Goal: Task Accomplishment & Management: Manage account settings

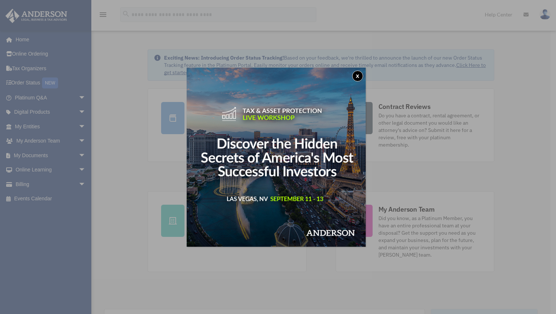
click at [358, 76] on button "x" at bounding box center [357, 76] width 11 height 11
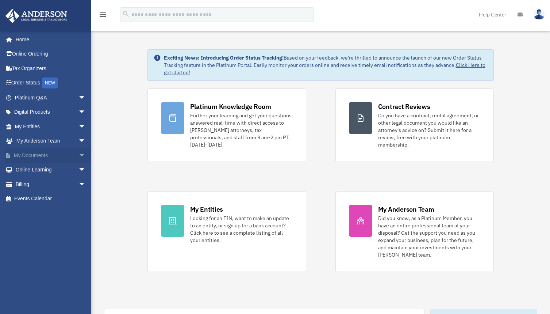
click at [79, 153] on span "arrow_drop_down" at bounding box center [86, 155] width 15 height 15
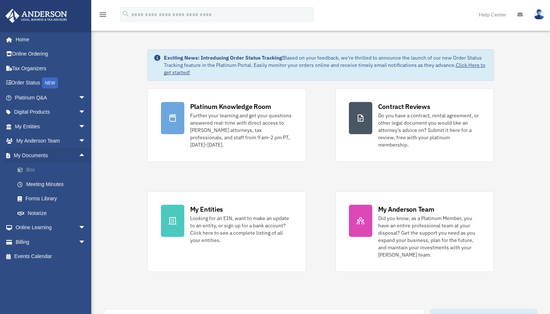
click at [30, 170] on link "Box" at bounding box center [53, 170] width 87 height 15
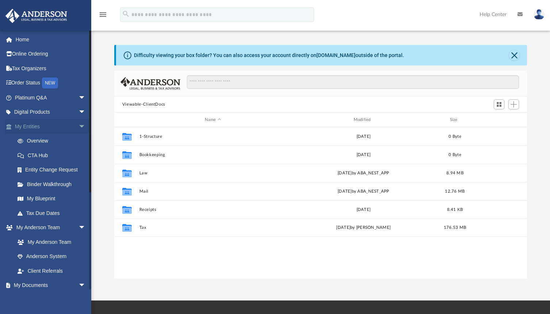
scroll to position [161, 408]
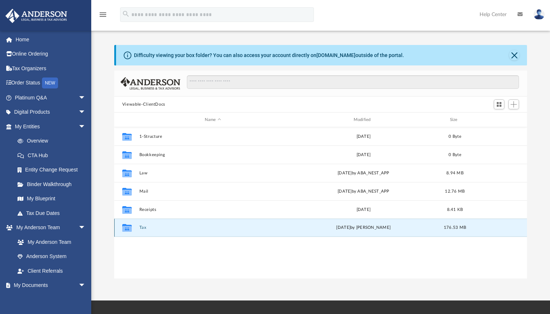
click at [142, 228] on button "Tax" at bounding box center [213, 227] width 148 height 5
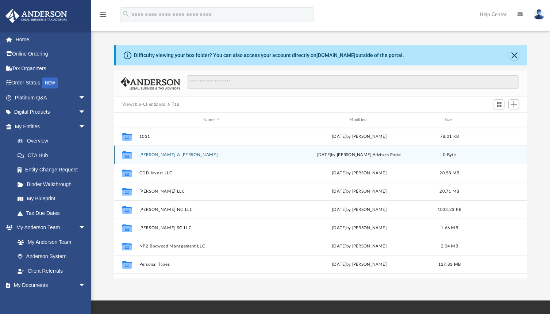
click at [194, 154] on button "[PERSON_NAME] & [PERSON_NAME]" at bounding box center [211, 154] width 145 height 5
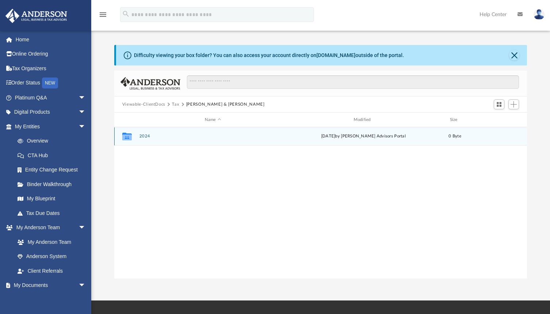
click at [148, 137] on button "2024" at bounding box center [213, 136] width 148 height 5
click at [148, 137] on button "Digital Tax Organizer" at bounding box center [213, 136] width 148 height 5
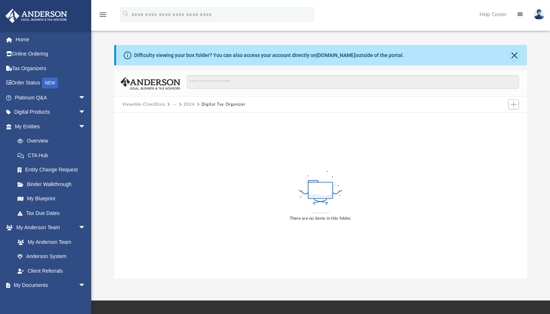
click at [134, 104] on button "Viewable-ClientDocs" at bounding box center [143, 104] width 43 height 7
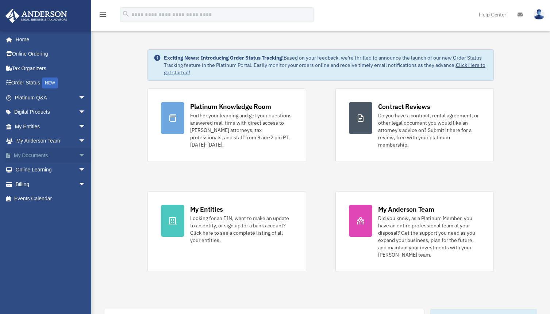
click at [79, 155] on span "arrow_drop_down" at bounding box center [86, 155] width 15 height 15
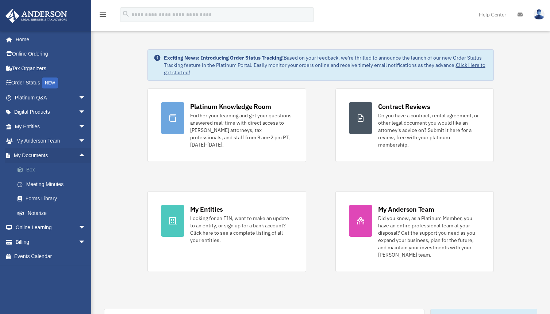
click at [33, 171] on link "Box" at bounding box center [53, 170] width 87 height 15
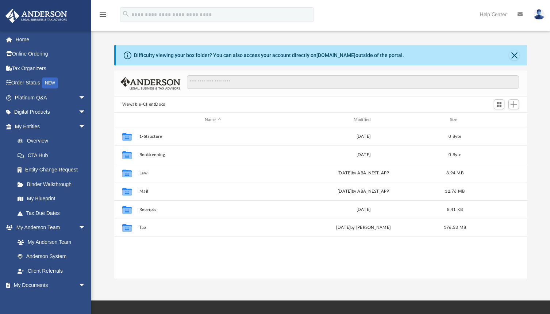
scroll to position [161, 408]
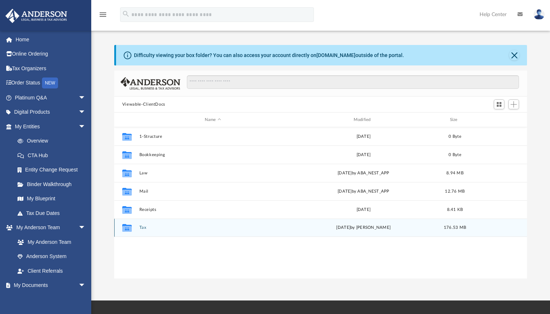
click at [129, 230] on icon "grid" at bounding box center [126, 228] width 9 height 8
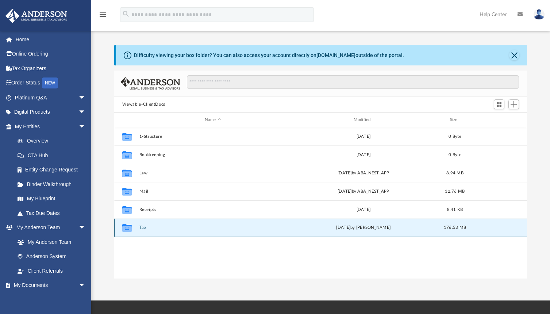
click at [143, 226] on button "Tax" at bounding box center [213, 227] width 148 height 5
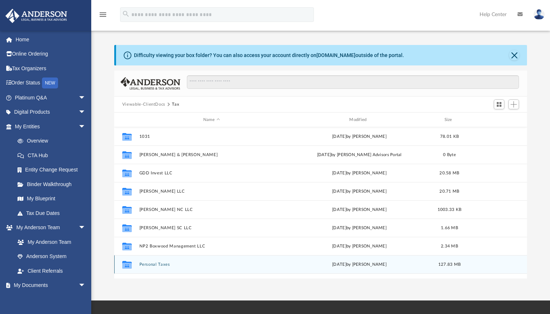
click at [152, 265] on button "Personal Taxes" at bounding box center [211, 264] width 145 height 5
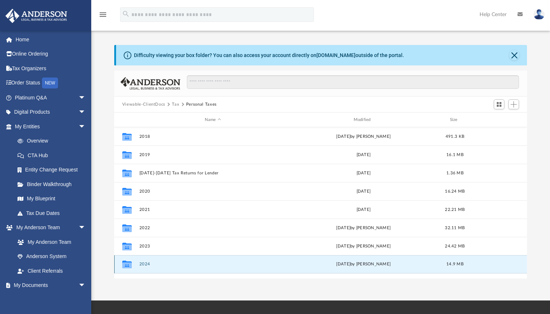
click at [143, 263] on button "2024" at bounding box center [213, 264] width 148 height 5
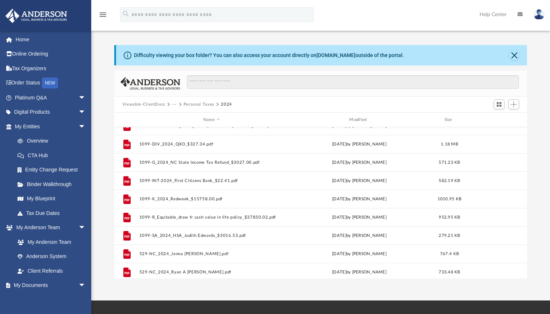
scroll to position [0, 0]
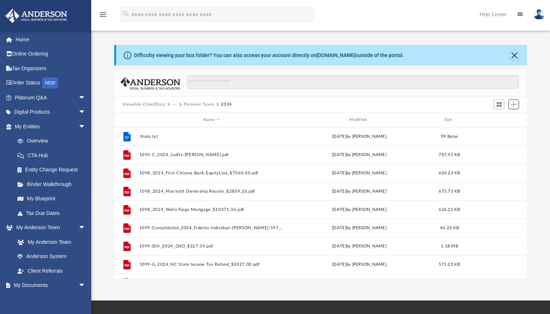
click at [513, 103] on span "Add" at bounding box center [514, 104] width 6 height 6
click at [498, 119] on li "Upload" at bounding box center [503, 119] width 23 height 8
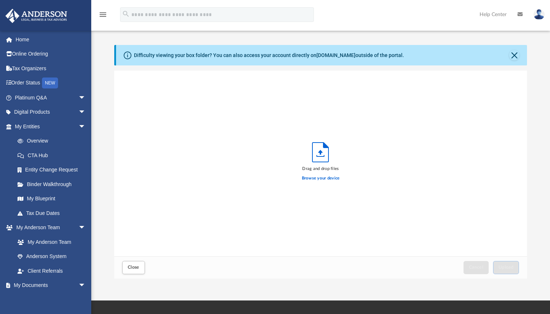
scroll to position [180, 408]
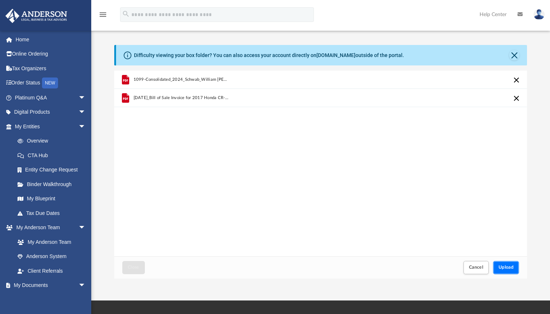
click at [507, 268] on span "Upload" at bounding box center [506, 267] width 15 height 4
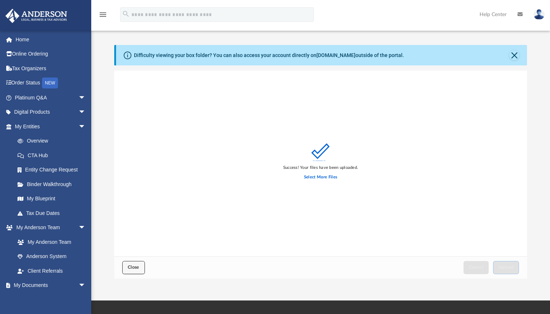
click at [133, 268] on span "Close" at bounding box center [134, 267] width 12 height 4
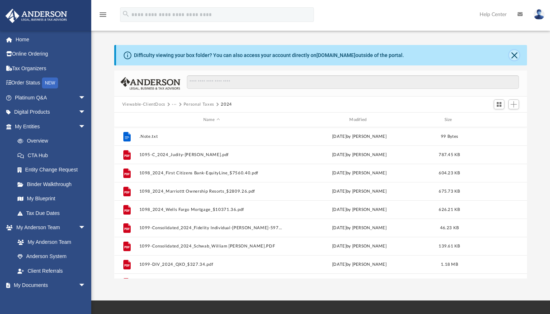
click at [516, 55] on button "Close" at bounding box center [515, 55] width 10 height 10
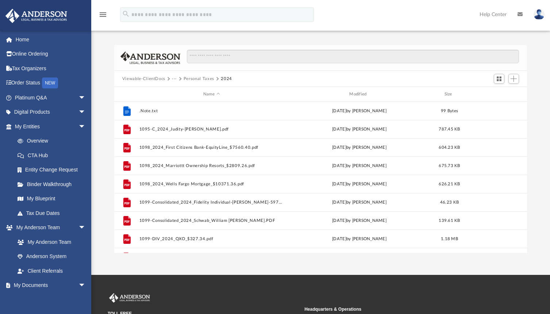
click at [541, 14] on img at bounding box center [539, 14] width 11 height 11
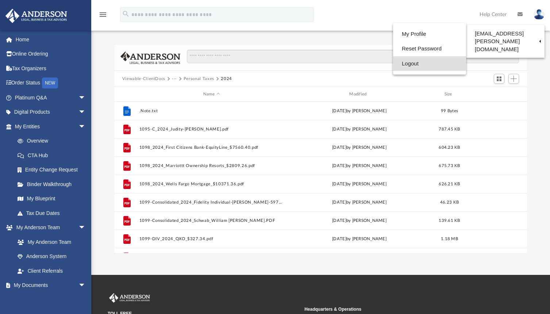
click at [407, 64] on link "Logout" at bounding box center [429, 63] width 73 height 15
